Goal: Information Seeking & Learning: Learn about a topic

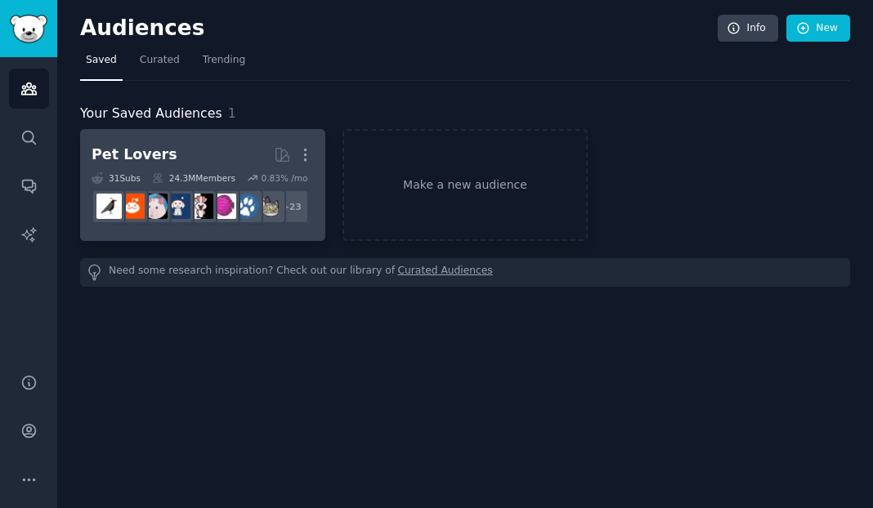
click at [156, 146] on div "Pet Lovers" at bounding box center [135, 155] width 86 height 20
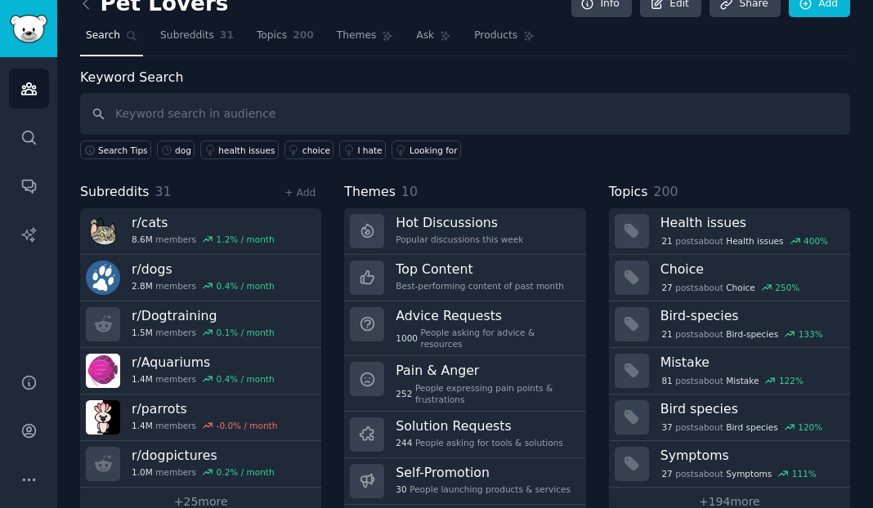
scroll to position [64, 0]
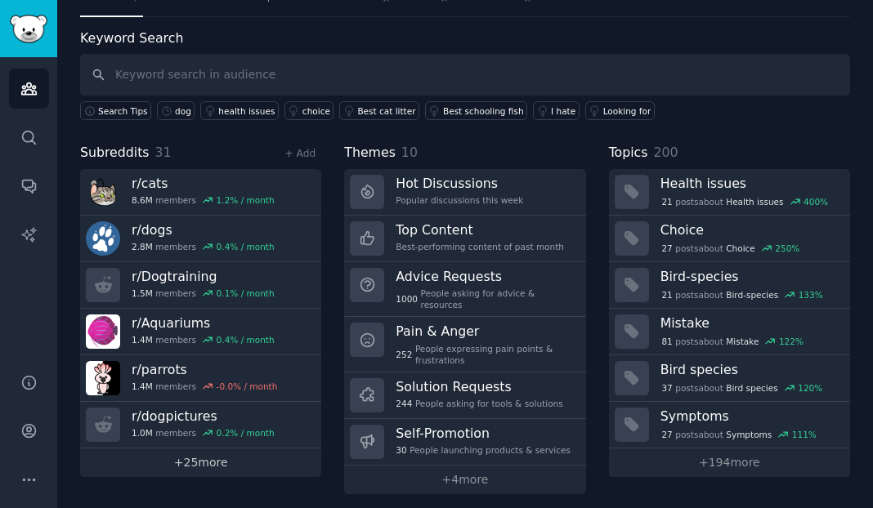
click at [208, 467] on link "+ 25 more" at bounding box center [200, 463] width 241 height 29
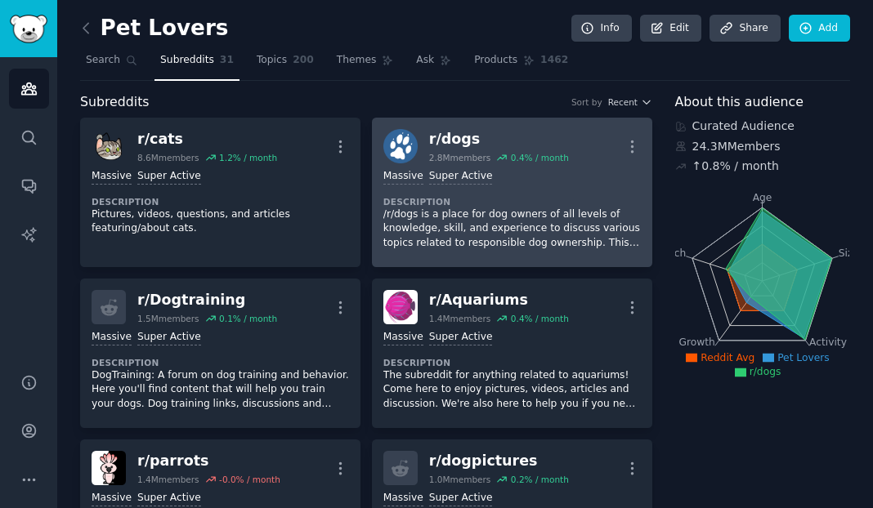
click at [476, 149] on div "r/ dogs" at bounding box center [499, 139] width 140 height 20
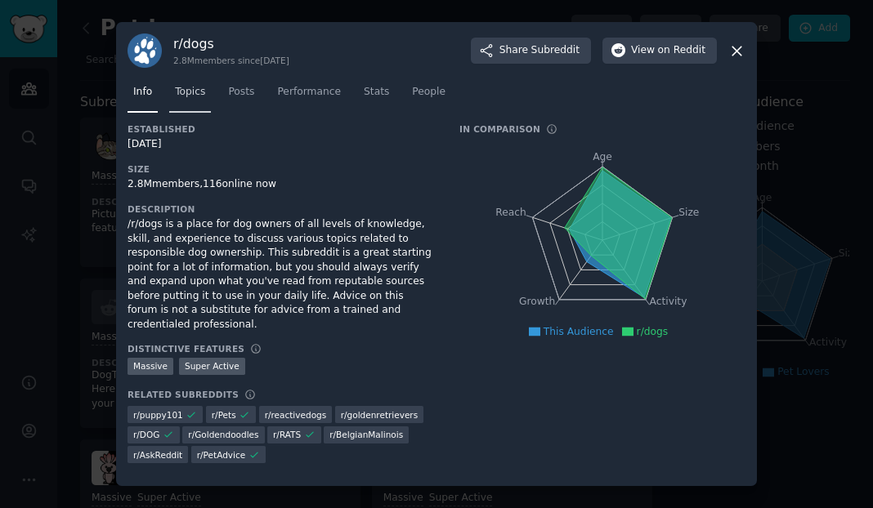
click at [208, 97] on link "Topics" at bounding box center [190, 96] width 42 height 34
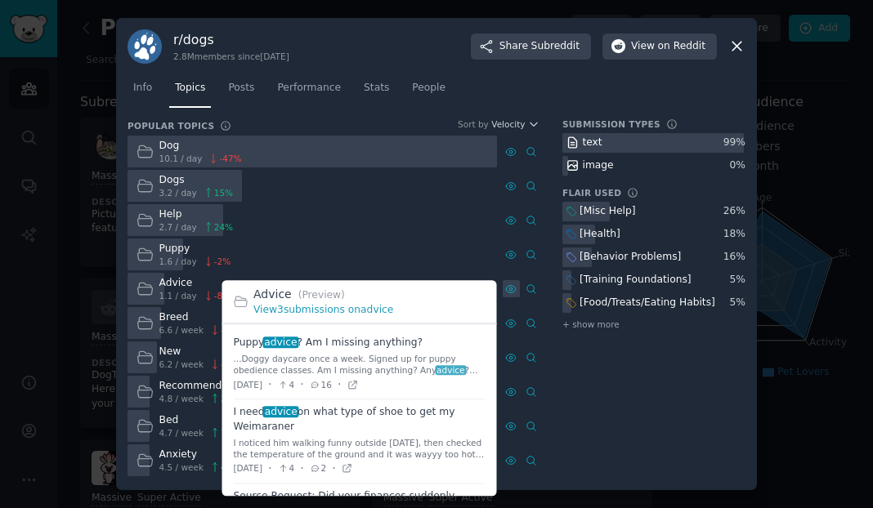
click at [510, 289] on icon at bounding box center [510, 289] width 11 height 11
click at [386, 310] on link "View 3 submissions on advice" at bounding box center [323, 309] width 140 height 11
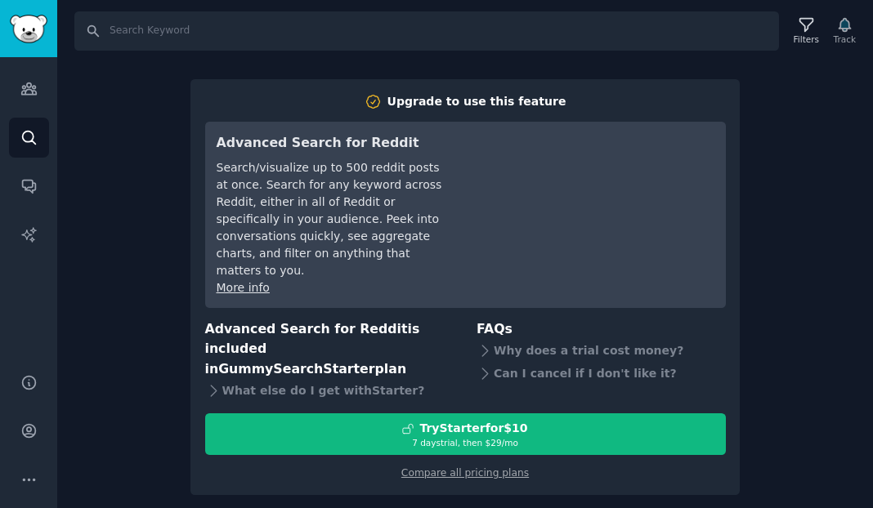
click at [806, 302] on div "Search Filters Track Upgrade to use this feature Advanced Search for Reddit Sea…" at bounding box center [465, 254] width 816 height 508
click at [27, 98] on link "Audiences" at bounding box center [29, 89] width 40 height 40
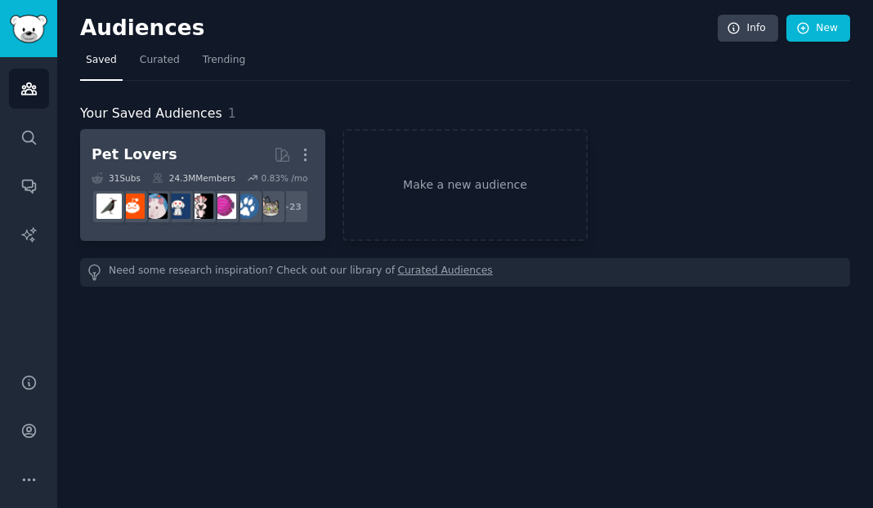
click at [166, 153] on h2 "Pet Lovers More" at bounding box center [203, 155] width 222 height 29
